Goal: Information Seeking & Learning: Check status

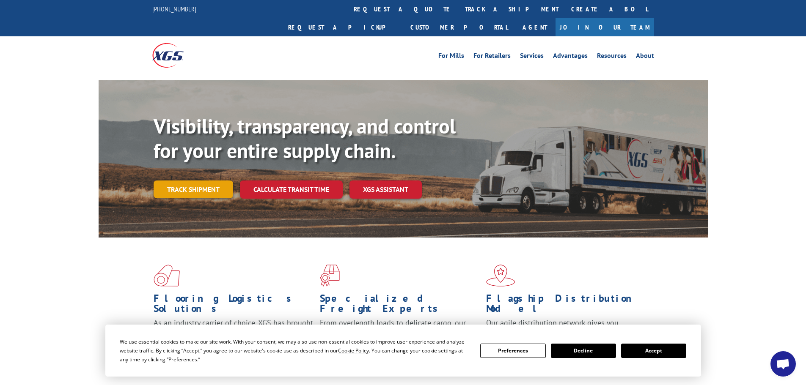
click at [165, 181] on link "Track shipment" at bounding box center [194, 190] width 80 height 18
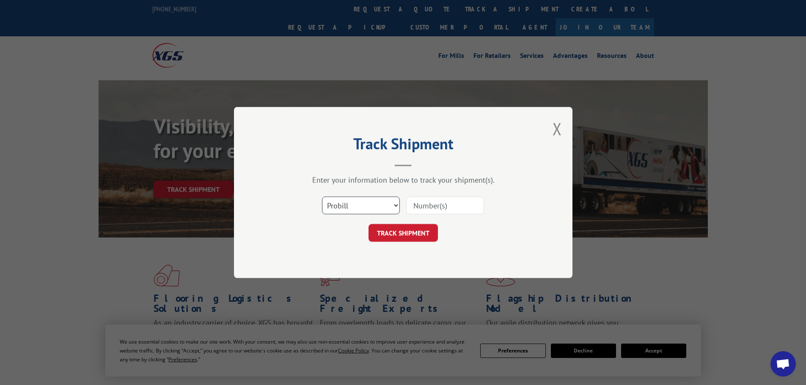
click at [379, 203] on select "Select category... Probill BOL PO" at bounding box center [361, 206] width 78 height 18
select select "bol"
click at [322, 197] on select "Select category... Probill BOL PO" at bounding box center [361, 206] width 78 height 18
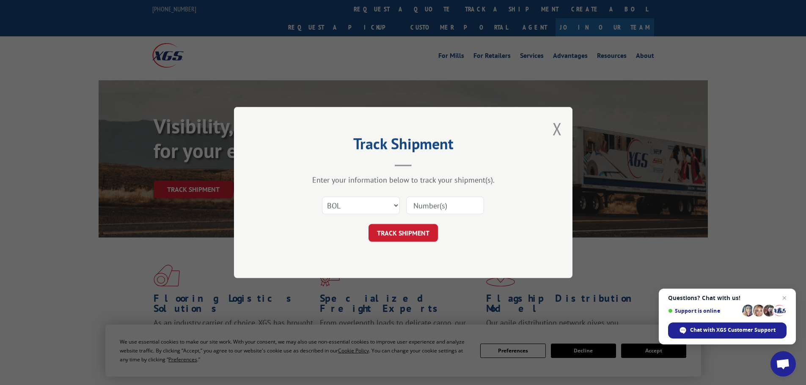
click at [421, 207] on input at bounding box center [445, 206] width 78 height 18
paste input "17479428"
type input "17479428"
click at [414, 230] on button "TRACK SHIPMENT" at bounding box center [402, 233] width 69 height 18
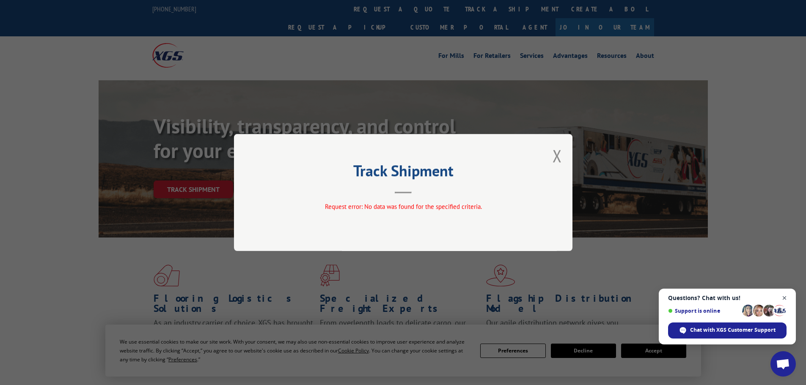
click at [785, 297] on span "Close chat" at bounding box center [784, 298] width 11 height 11
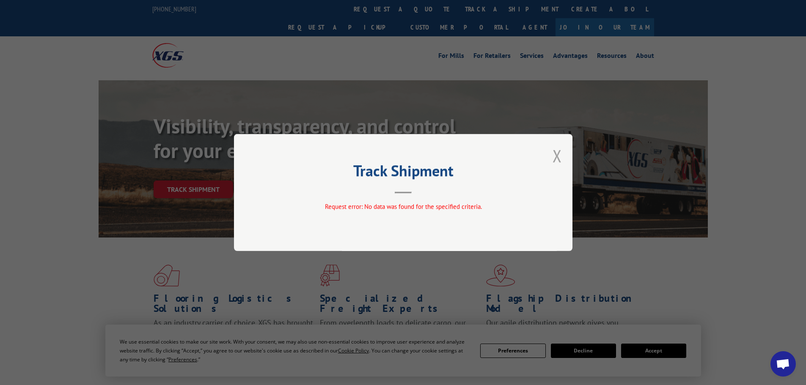
click at [558, 153] on button "Close modal" at bounding box center [557, 156] width 9 height 22
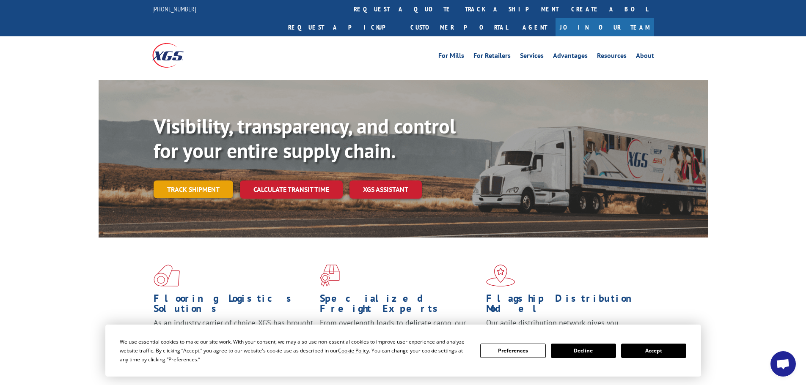
click at [208, 181] on link "Track shipment" at bounding box center [194, 190] width 80 height 18
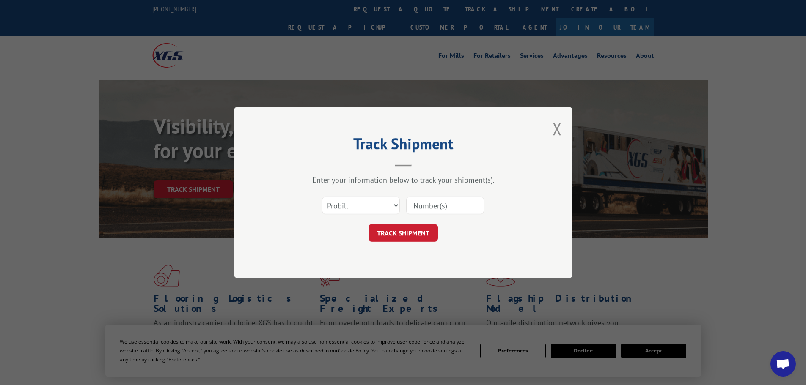
paste input "17479428"
type input "17479428"
click button "TRACK SHIPMENT" at bounding box center [402, 233] width 69 height 18
